Goal: Task Accomplishment & Management: Complete application form

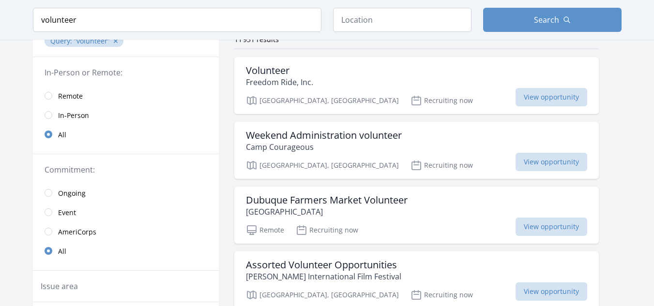
scroll to position [104, 0]
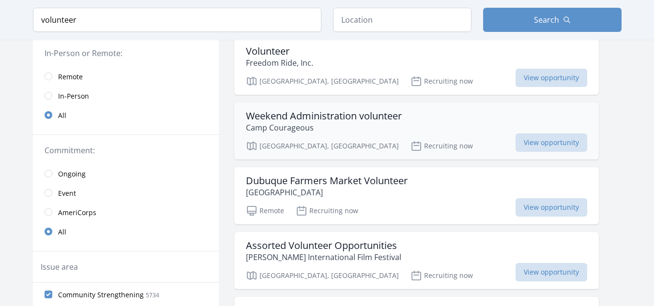
click at [351, 130] on p "Camp Courageous" at bounding box center [324, 128] width 156 height 12
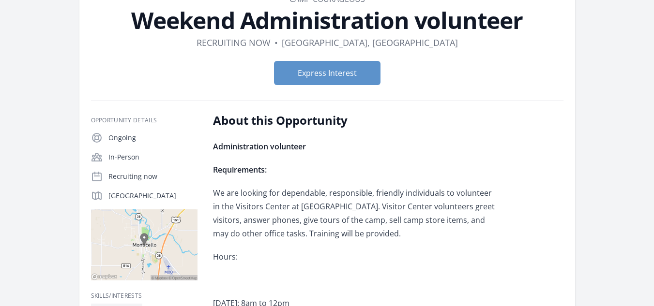
scroll to position [61, 0]
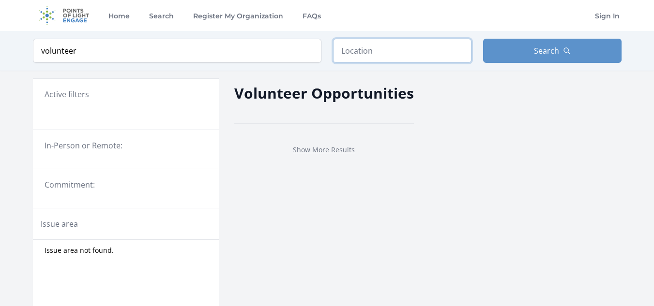
click at [354, 51] on input "text" at bounding box center [402, 51] width 138 height 24
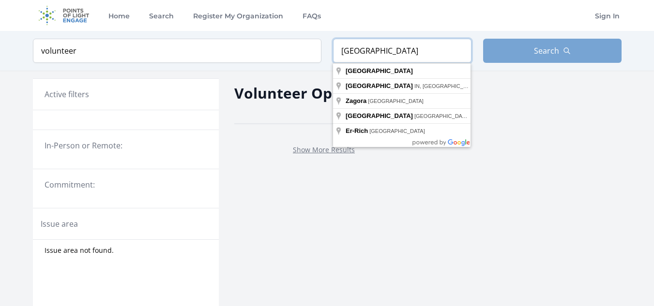
type input "[GEOGRAPHIC_DATA]"
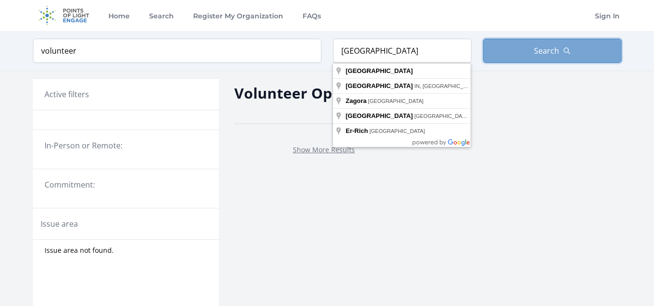
click at [552, 49] on span "Search" at bounding box center [546, 51] width 25 height 12
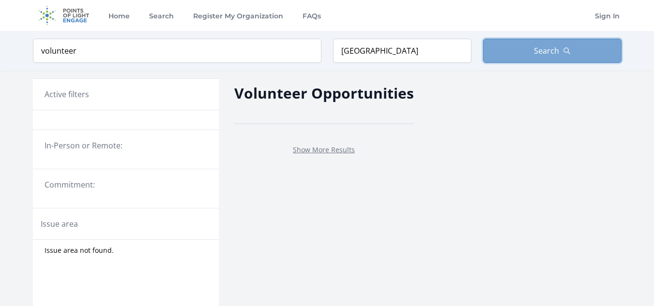
click at [552, 49] on span "Search" at bounding box center [546, 51] width 25 height 12
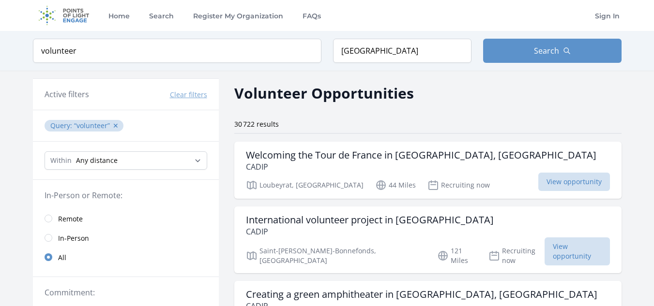
click at [217, 258] on link "All" at bounding box center [126, 257] width 186 height 19
drag, startPoint x: 391, startPoint y: 49, endPoint x: 309, endPoint y: 38, distance: 83.0
click at [309, 38] on div "Keyword volunteer Location France Search" at bounding box center [326, 51] width 619 height 40
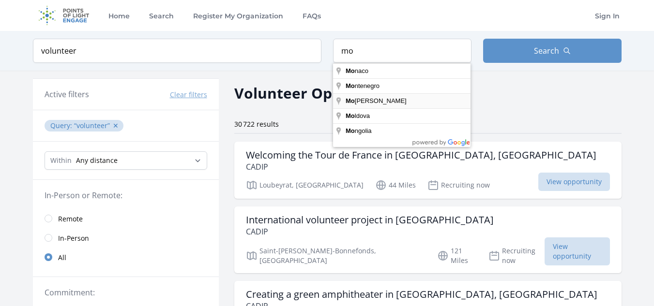
type input "Morocco"
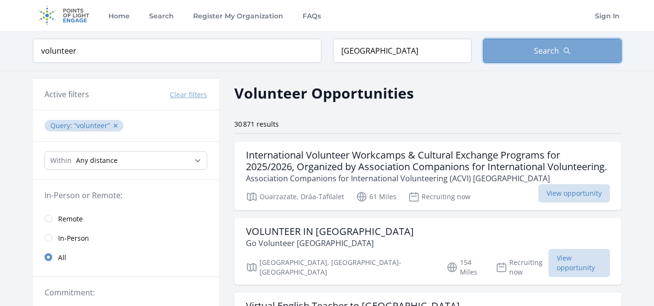
click at [523, 45] on button "Search" at bounding box center [552, 51] width 138 height 24
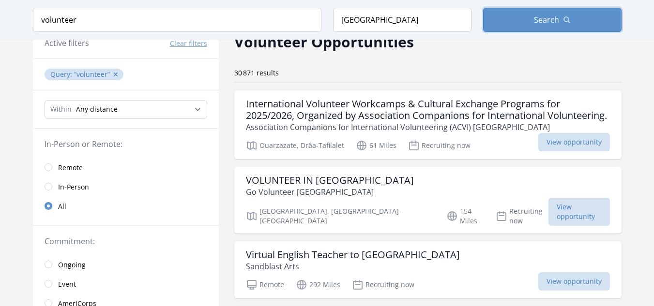
scroll to position [68, 0]
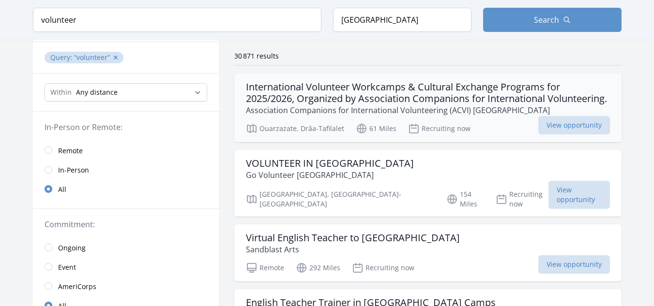
click at [527, 116] on p "Association Companions for International Volunteering (ACVI) [GEOGRAPHIC_DATA]" at bounding box center [428, 111] width 364 height 12
click at [527, 116] on p "Association Companions for International Volunteering (ACVI) MOROCCO" at bounding box center [428, 111] width 364 height 12
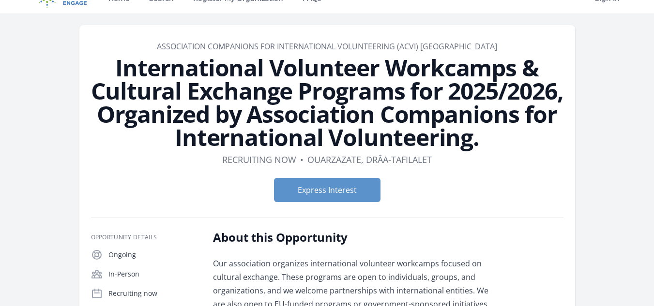
scroll to position [19, 0]
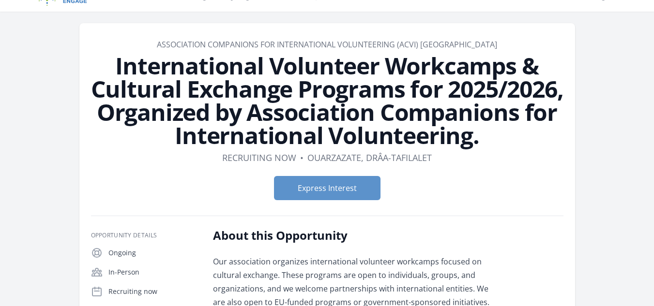
drag, startPoint x: 659, startPoint y: 31, endPoint x: 660, endPoint y: 36, distance: 4.9
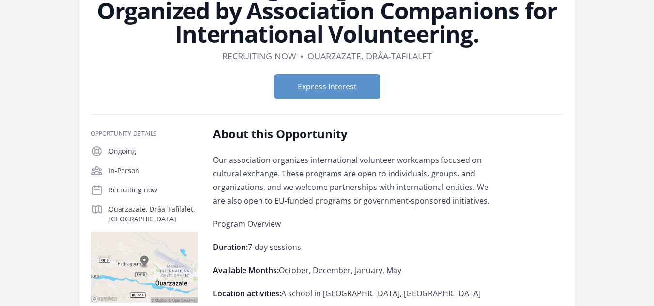
scroll to position [26, 0]
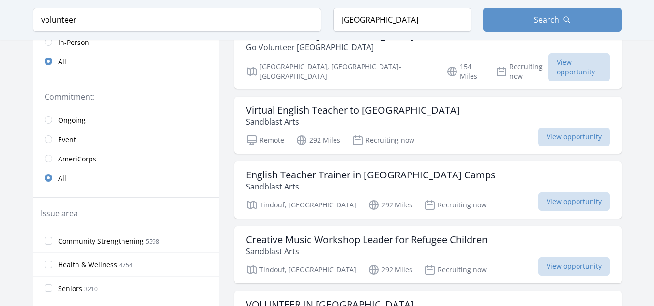
scroll to position [207, 0]
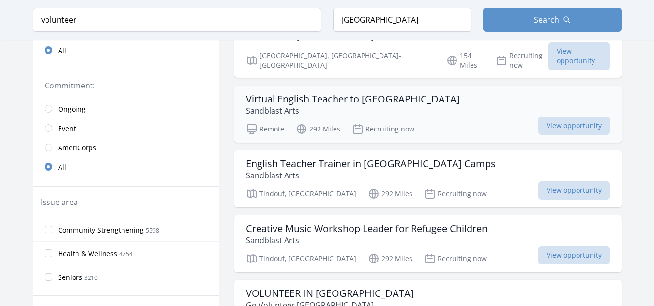
click at [451, 108] on div "Virtual English Teacher to Saharawi Refugees Sandblast Arts" at bounding box center [428, 104] width 364 height 23
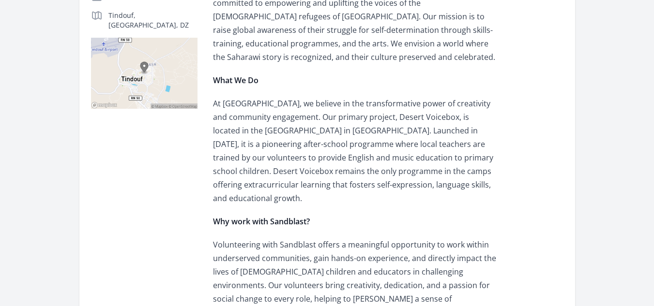
scroll to position [157, 0]
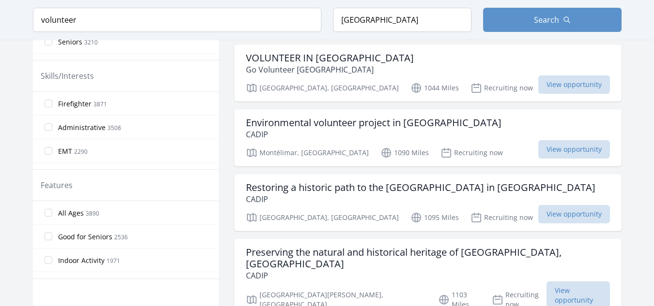
scroll to position [446, 0]
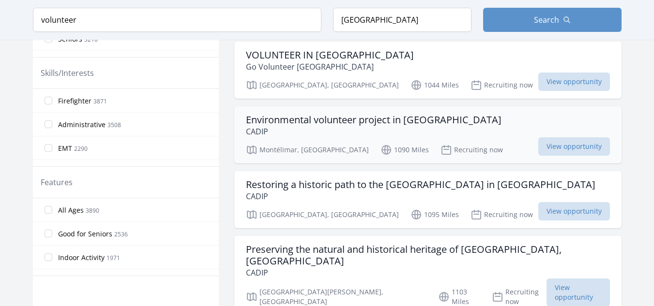
click at [474, 123] on div "Environmental volunteer project in France CADIP" at bounding box center [428, 125] width 364 height 23
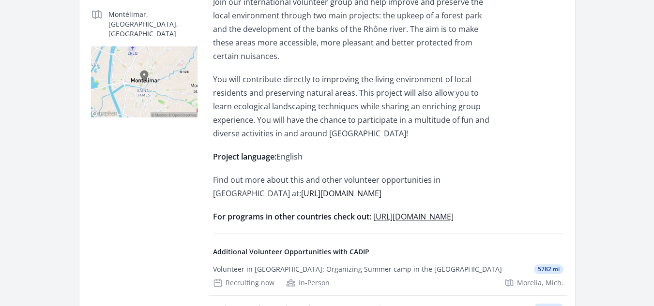
scroll to position [291, 0]
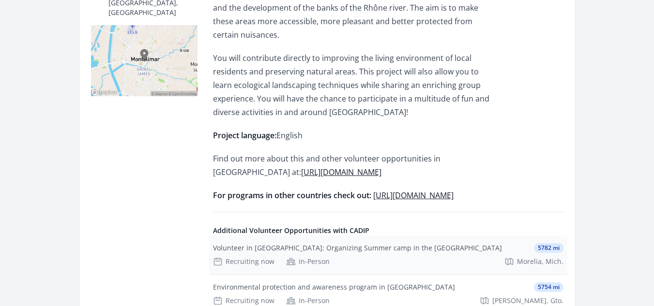
click at [362, 257] on div "Recruiting now In-Person Morelia, Mich." at bounding box center [388, 262] width 350 height 10
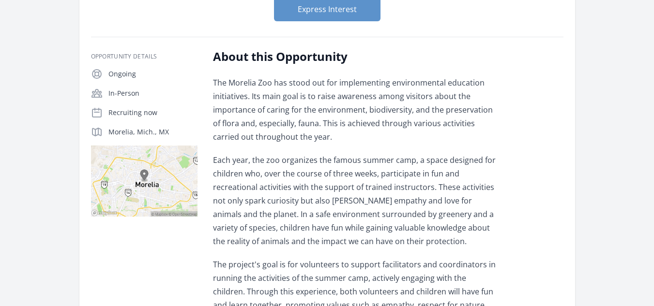
drag, startPoint x: 660, startPoint y: 62, endPoint x: 660, endPoint y: 101, distance: 39.2
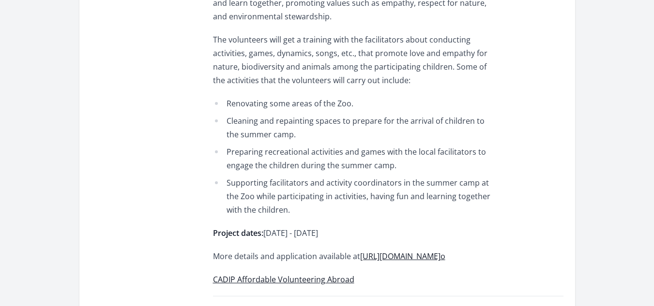
scroll to position [475, 0]
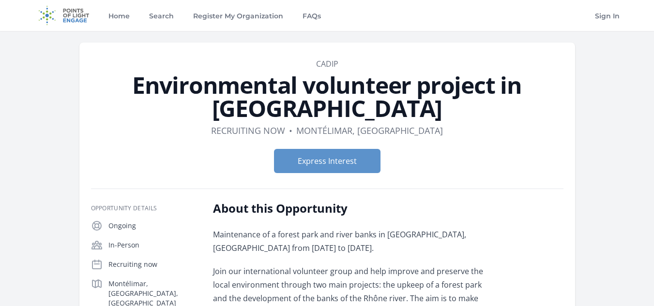
scroll to position [291, 0]
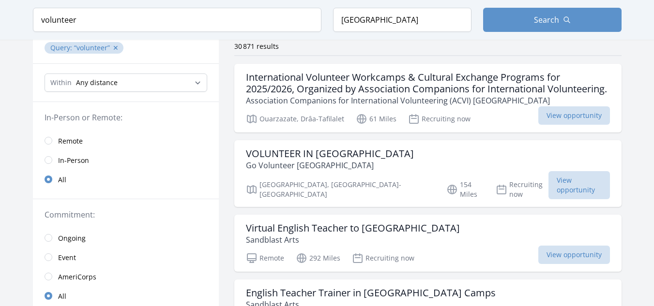
scroll to position [101, 0]
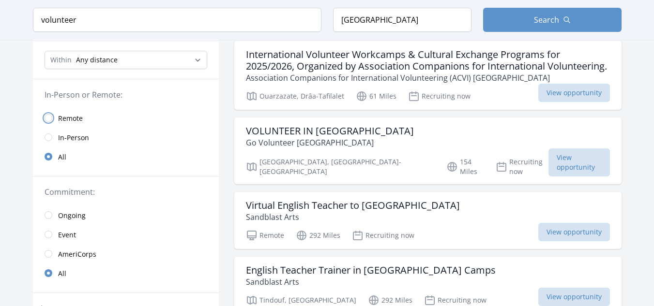
click at [50, 116] on input "radio" at bounding box center [49, 118] width 8 height 8
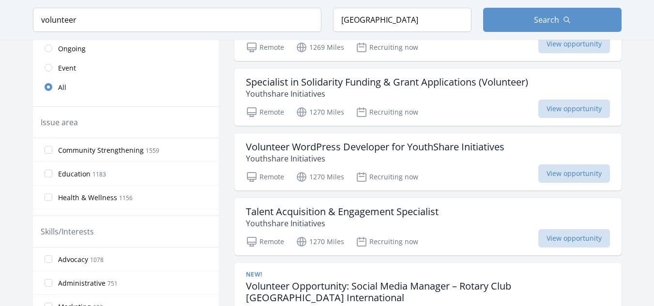
scroll to position [301, 0]
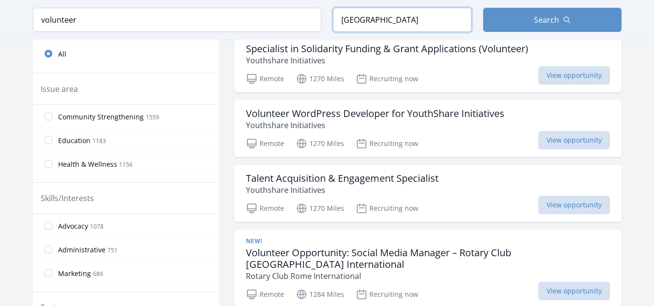
drag, startPoint x: 430, startPoint y: 15, endPoint x: 294, endPoint y: 20, distance: 136.5
click at [294, 20] on form "Keyword volunteer Location Morocco Search" at bounding box center [327, 20] width 588 height 24
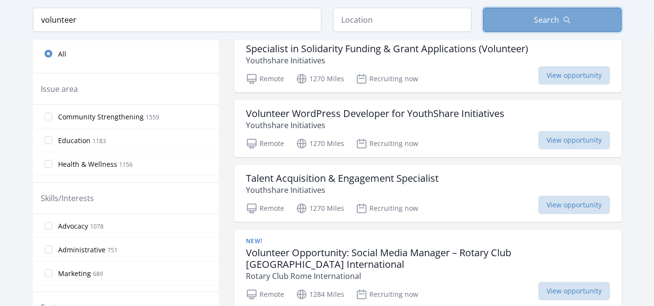
click at [546, 19] on span "Search" at bounding box center [546, 20] width 25 height 12
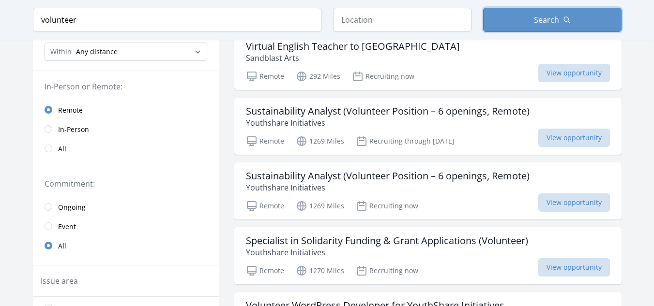
scroll to position [101, 0]
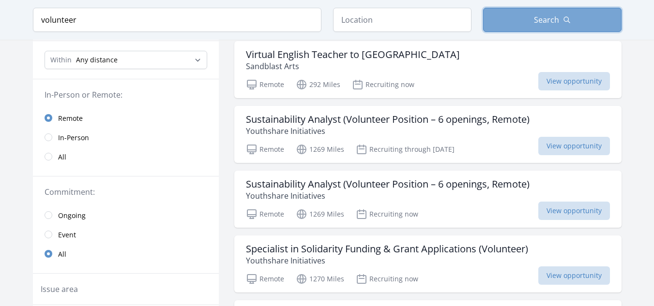
click at [589, 15] on button "Search" at bounding box center [552, 20] width 138 height 24
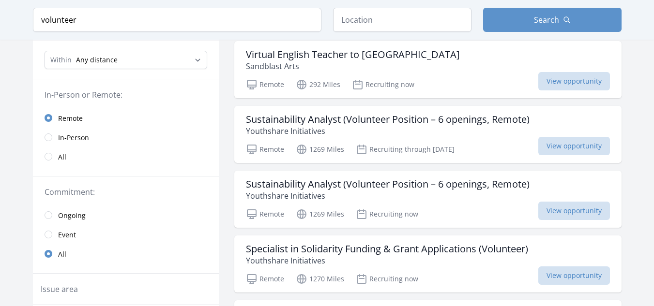
click at [587, 16] on button "Search" at bounding box center [552, 20] width 138 height 24
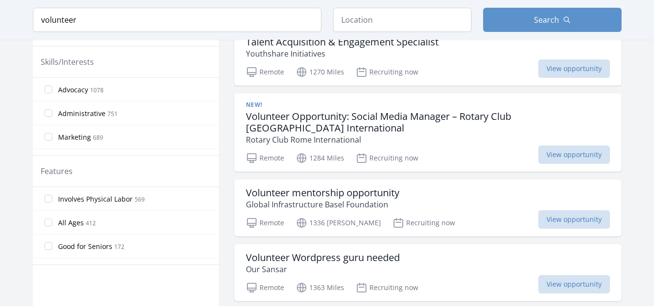
scroll to position [448, 0]
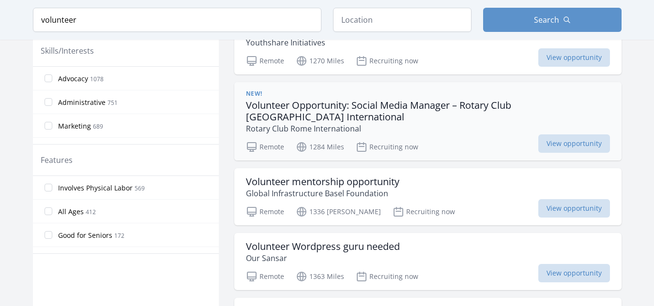
click at [418, 108] on h3 "Volunteer Opportunity: Social Media Manager – Rotary Club [GEOGRAPHIC_DATA] Int…" at bounding box center [428, 111] width 364 height 23
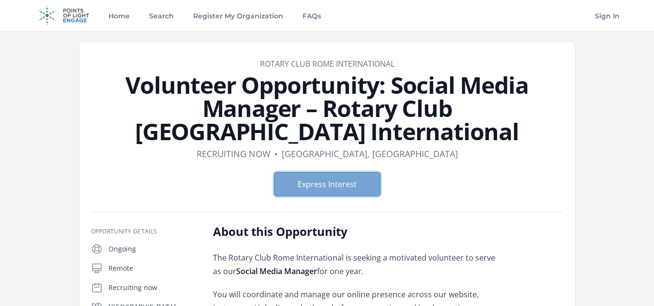
click at [350, 172] on button "Express Interest" at bounding box center [327, 184] width 106 height 24
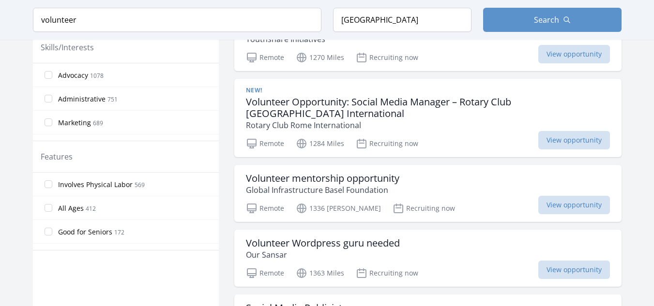
scroll to position [460, 0]
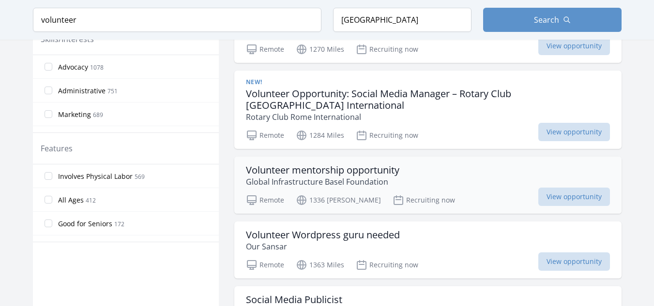
click at [414, 169] on div "Volunteer mentorship opportunity Global Infrastructure Basel Foundation" at bounding box center [428, 175] width 364 height 23
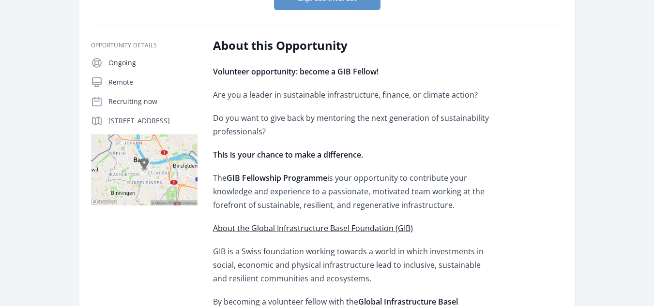
scroll to position [142, 0]
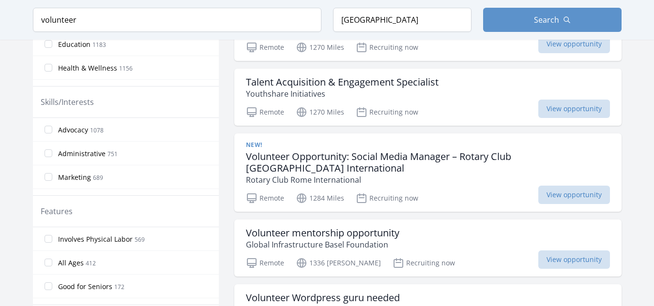
scroll to position [563, 0]
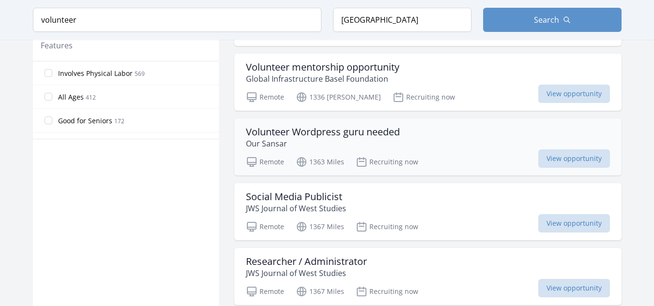
click at [413, 136] on div "Volunteer Wordpress guru needed Our Sansar" at bounding box center [428, 137] width 364 height 23
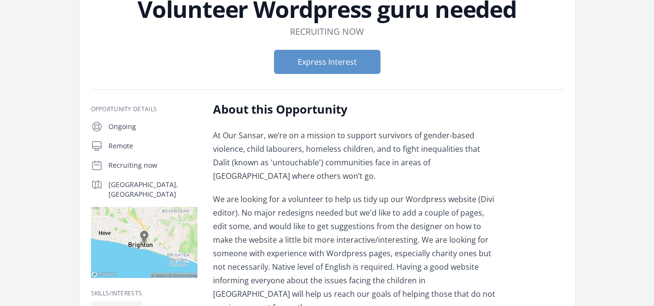
scroll to position [82, 0]
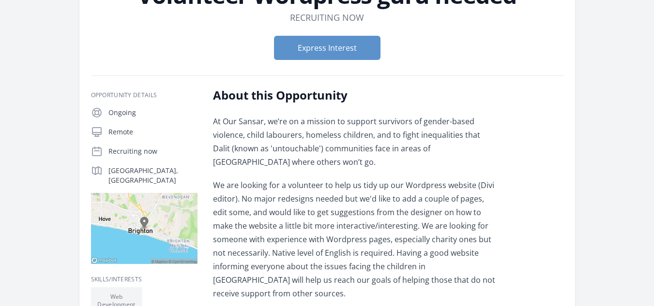
drag, startPoint x: 660, startPoint y: 50, endPoint x: 660, endPoint y: 88, distance: 37.7
click at [653, 88] on html "Home Search Register My Organization FAQs Sign In" at bounding box center [327, 261] width 654 height 702
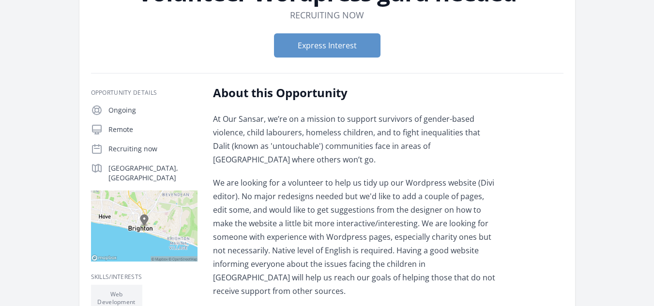
scroll to position [106, 0]
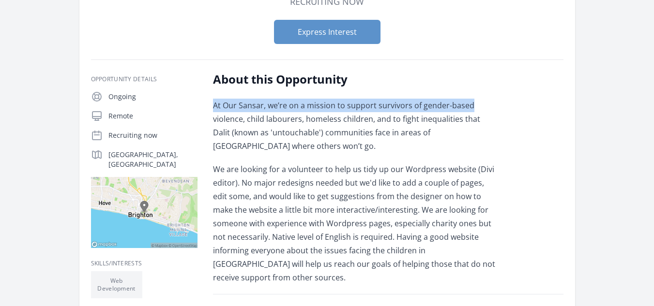
drag, startPoint x: 652, startPoint y: 72, endPoint x: 654, endPoint y: 96, distance: 24.7
click at [653, 96] on html "Home Search Register My Organization FAQs Sign In" at bounding box center [327, 245] width 654 height 702
click at [642, 96] on main "Organization Our Sansar Volunteer Wordpress guru needed Duration Recruiting now…" at bounding box center [327, 177] width 654 height 504
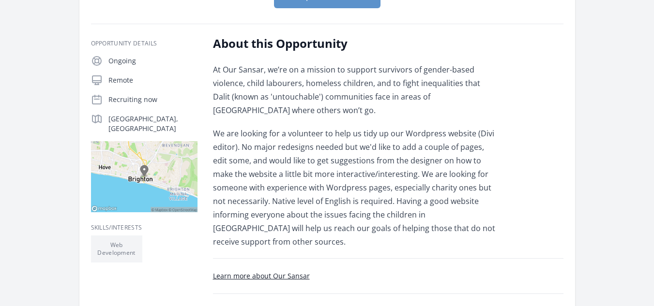
scroll to position [149, 0]
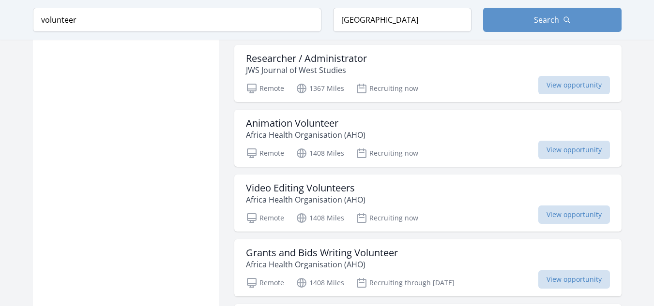
scroll to position [769, 0]
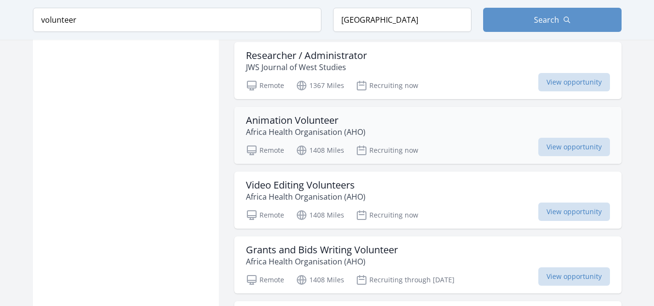
click at [478, 120] on div "Animation Volunteer Africa Health Organisation ([PERSON_NAME])" at bounding box center [428, 126] width 364 height 23
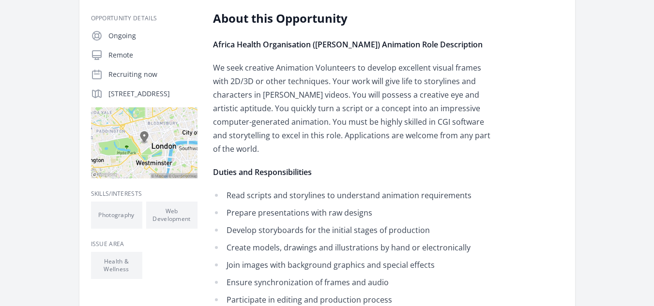
scroll to position [191, 0]
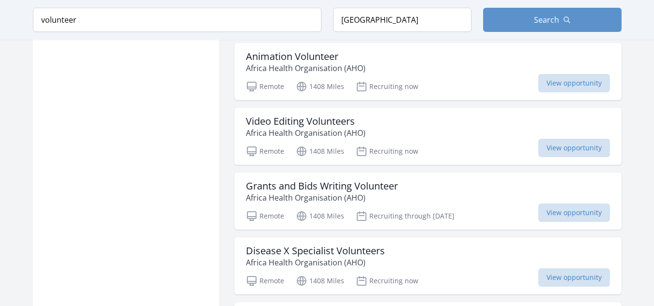
scroll to position [841, 0]
